Goal: Task Accomplishment & Management: Manage account settings

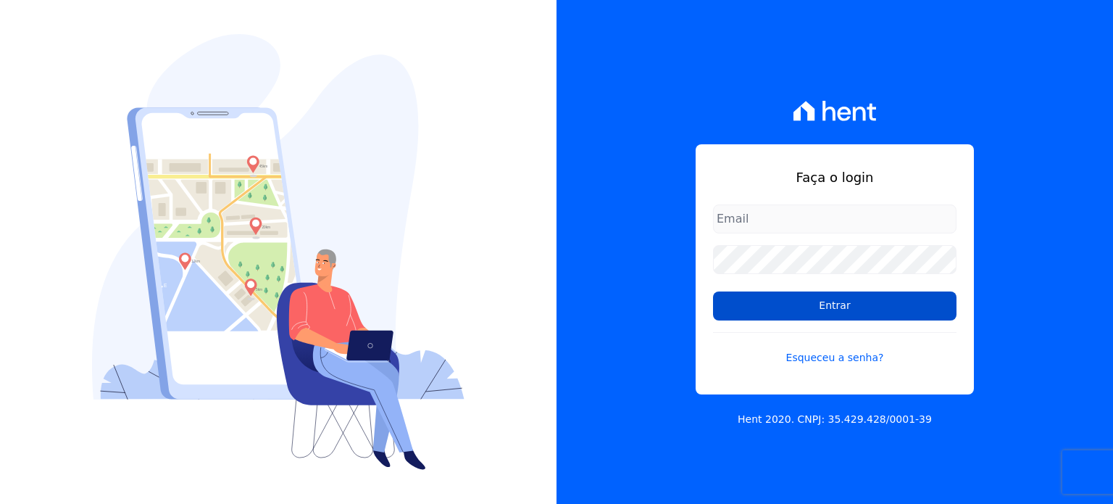
type input "[EMAIL_ADDRESS][DOMAIN_NAME]"
click at [843, 307] on input "Entrar" at bounding box center [835, 305] width 244 height 29
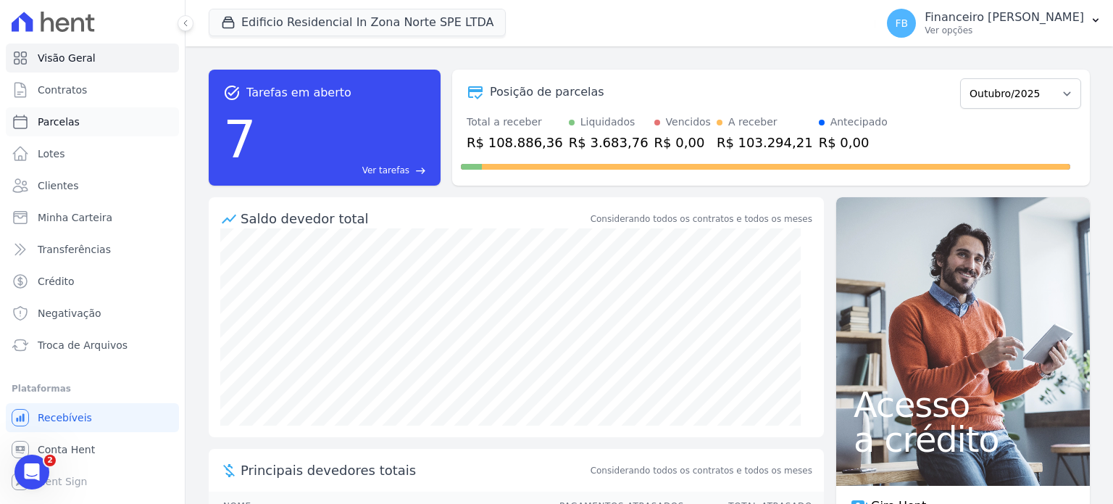
click at [74, 130] on link "Parcelas" at bounding box center [92, 121] width 173 height 29
select select
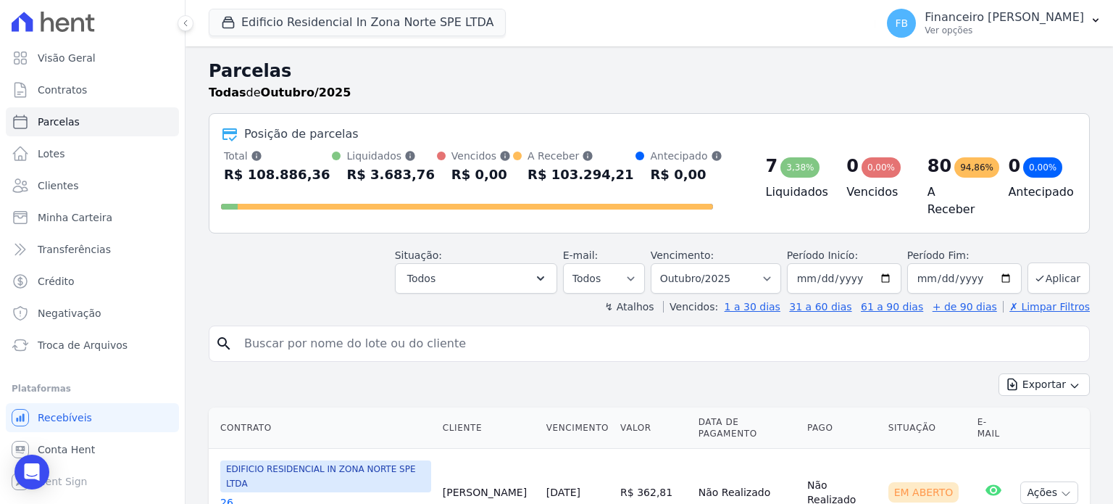
click at [283, 336] on input "search" at bounding box center [660, 343] width 848 height 29
type input "juan"
select select
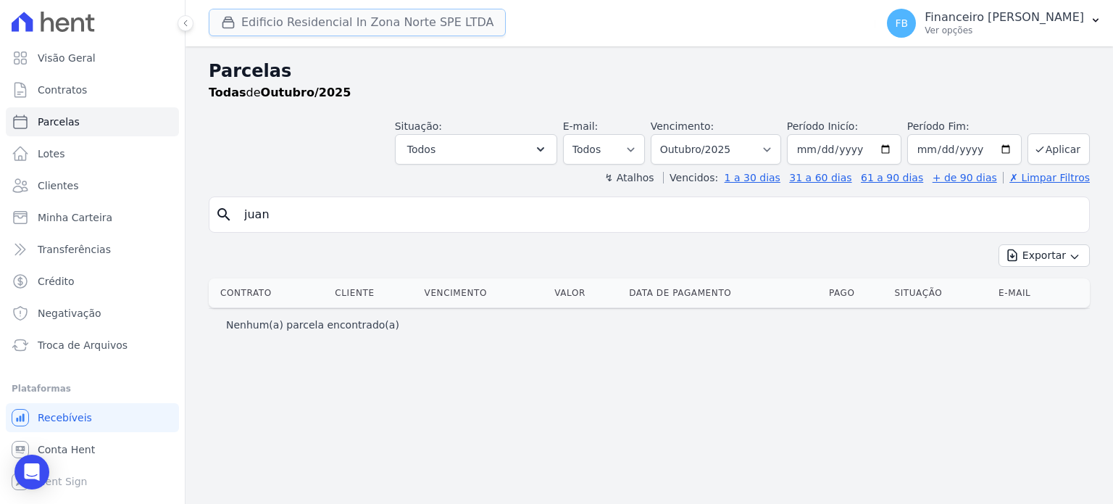
click at [372, 28] on button "Edificio Residencial In Zona Norte SPE LTDA" at bounding box center [357, 23] width 297 height 28
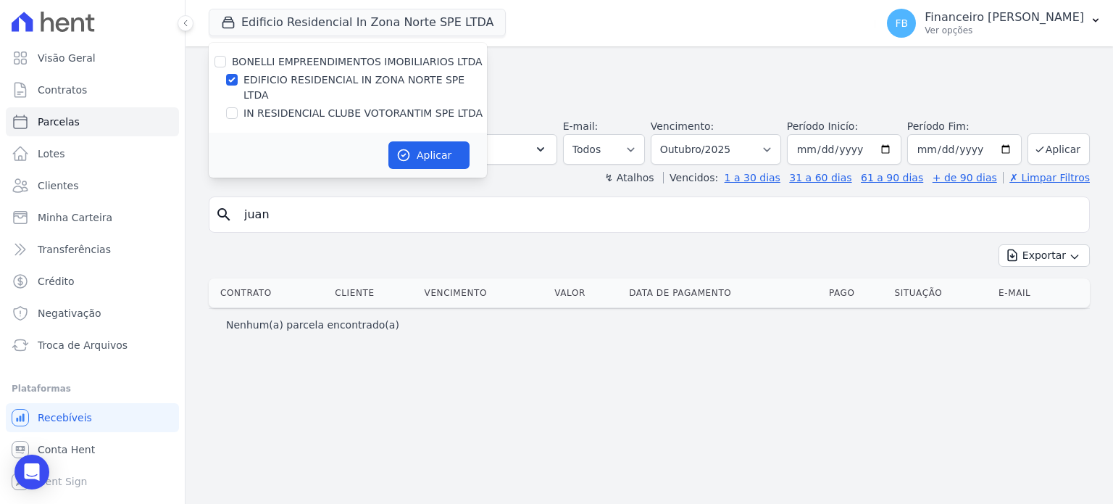
click at [374, 106] on label "IN RESIDENCIAL CLUBE VOTORANTIM SPE LTDA" at bounding box center [363, 113] width 239 height 15
click at [238, 107] on input "IN RESIDENCIAL CLUBE VOTORANTIM SPE LTDA" at bounding box center [232, 113] width 12 height 12
checkbox input "true"
click at [400, 78] on label "EDIFICIO RESIDENCIAL IN ZONA NORTE SPE LTDA" at bounding box center [366, 87] width 244 height 30
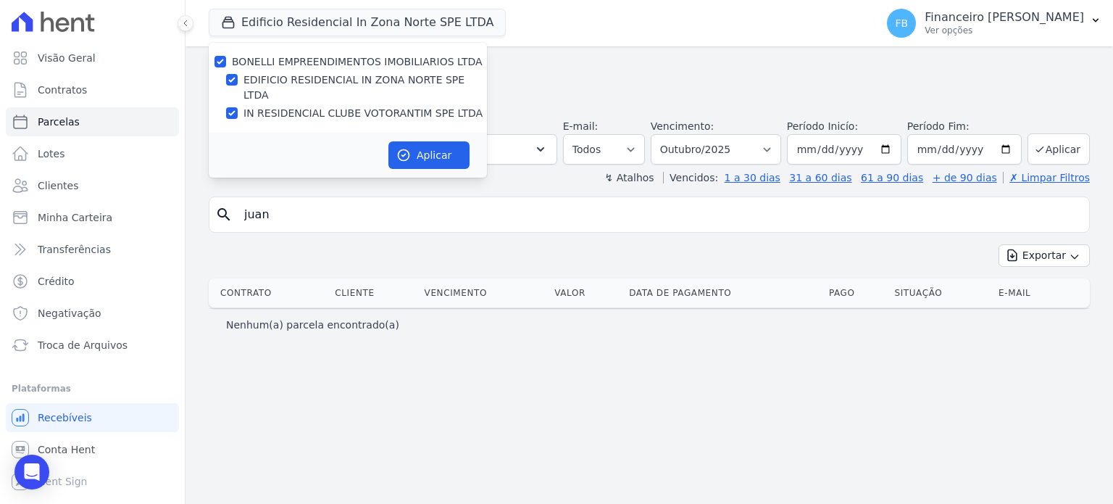
click at [238, 78] on input "EDIFICIO RESIDENCIAL IN ZONA NORTE SPE LTDA" at bounding box center [232, 80] width 12 height 12
checkbox input "false"
click at [434, 141] on button "Aplicar" at bounding box center [428, 155] width 81 height 28
select select
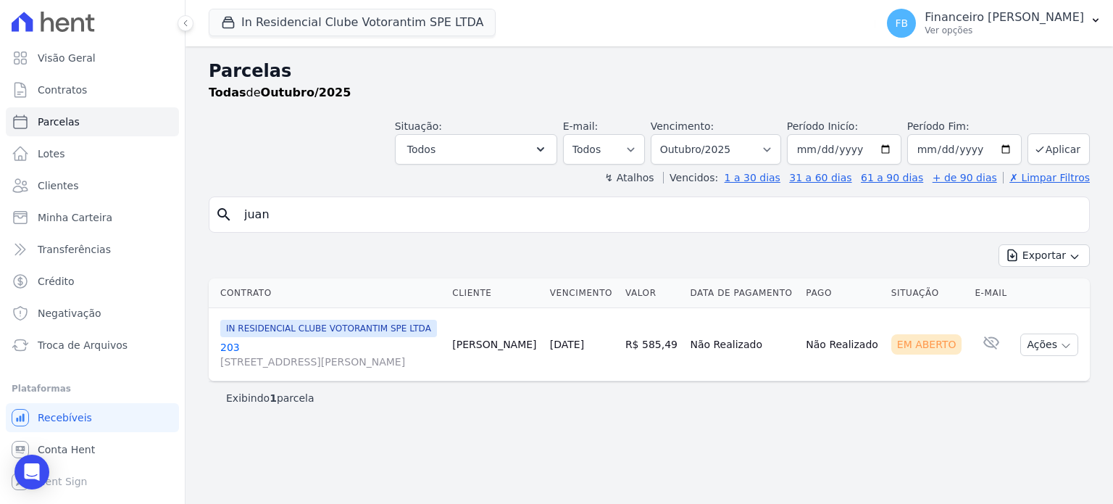
click at [229, 354] on link "203 Avenida Antônio Carlos Comitre, 1328, sala B, Parque Campolim" at bounding box center [330, 354] width 220 height 29
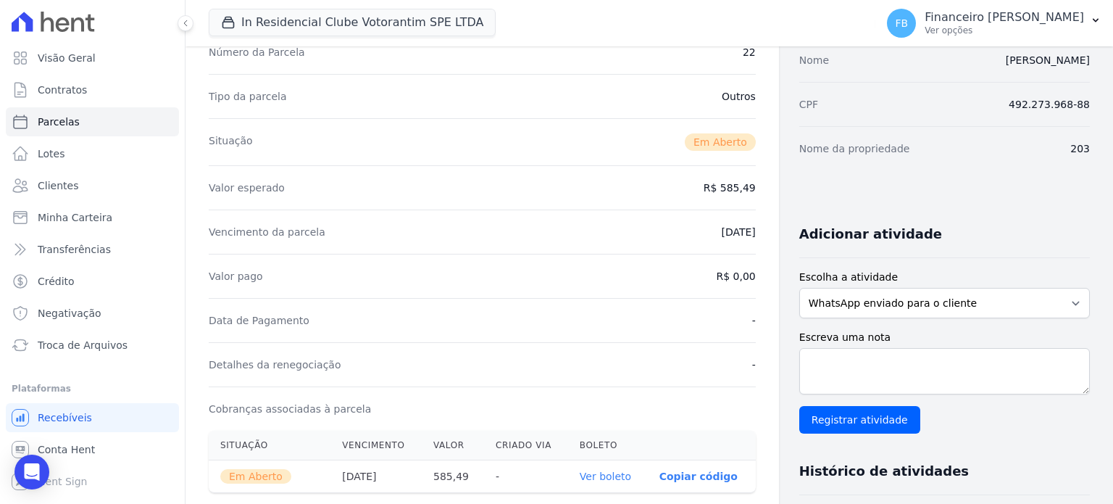
scroll to position [290, 0]
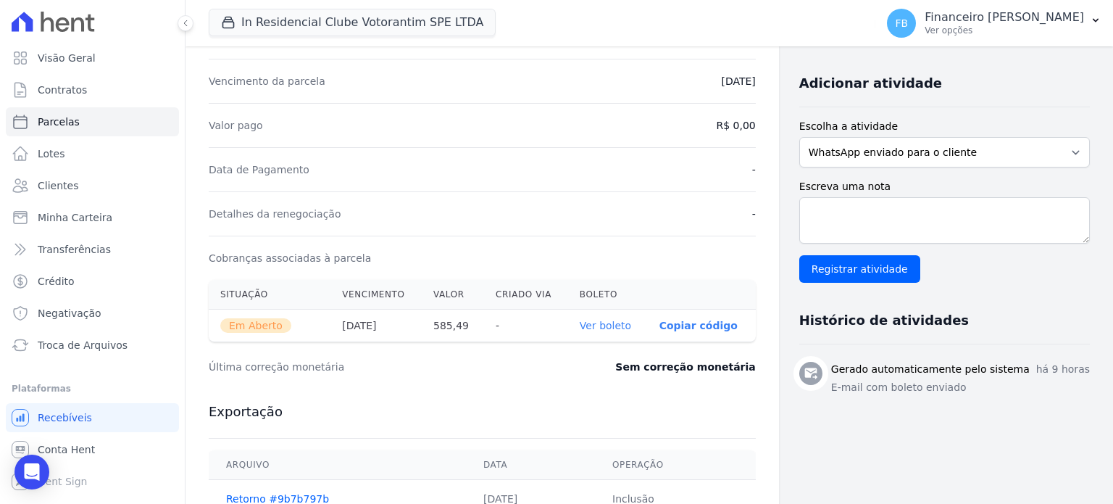
click at [607, 326] on link "Ver boleto" at bounding box center [605, 326] width 51 height 12
